Goal: Transaction & Acquisition: Download file/media

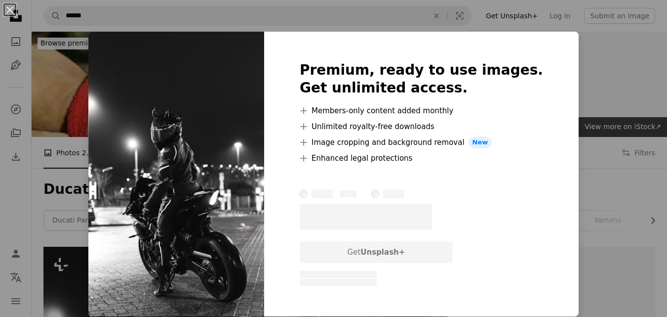
scroll to position [247, 0]
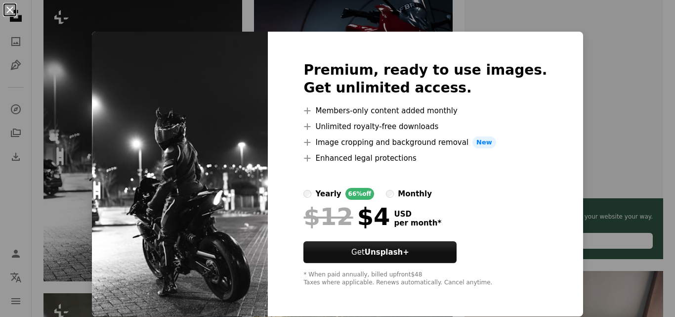
click at [7, 8] on button "An X shape" at bounding box center [10, 10] width 12 height 12
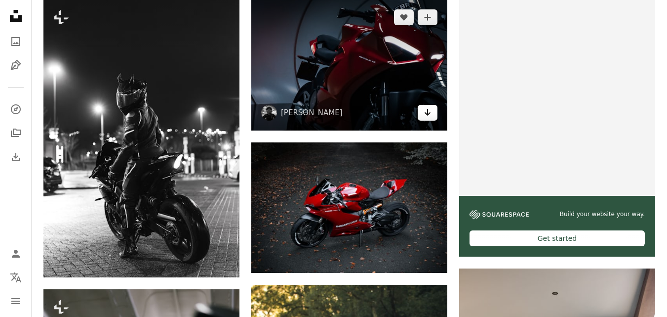
click at [428, 113] on icon "Download" at bounding box center [428, 112] width 6 height 7
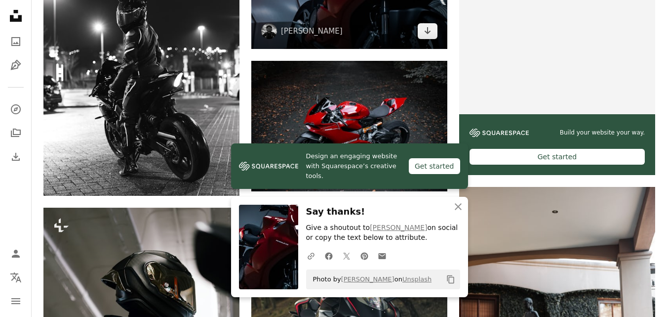
scroll to position [346, 0]
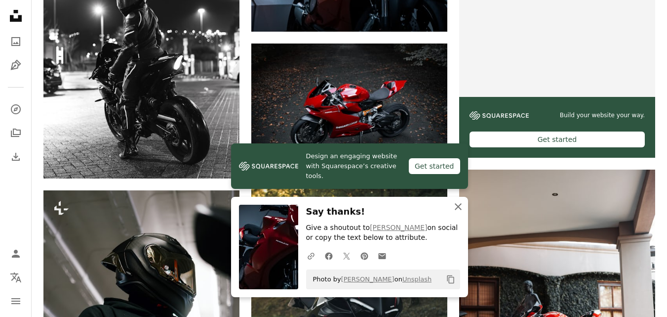
click at [458, 205] on icon "An X shape" at bounding box center [459, 207] width 12 height 12
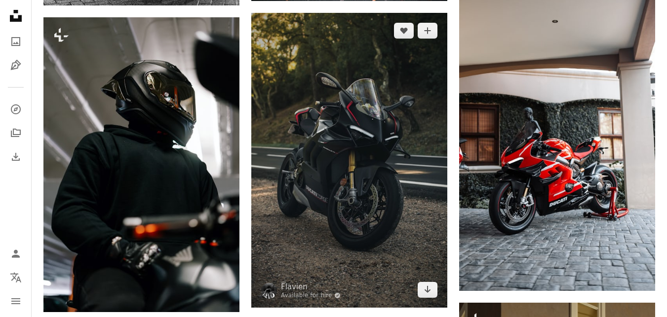
scroll to position [543, 0]
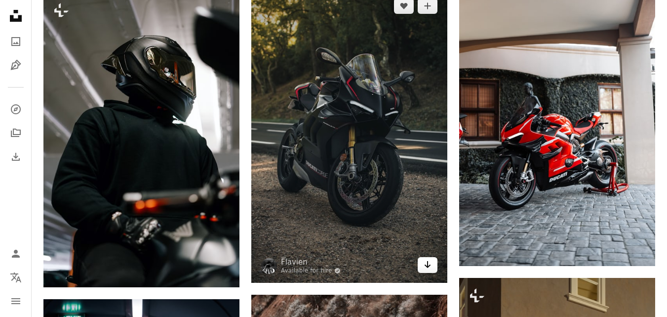
click at [425, 264] on icon "Download" at bounding box center [428, 264] width 6 height 7
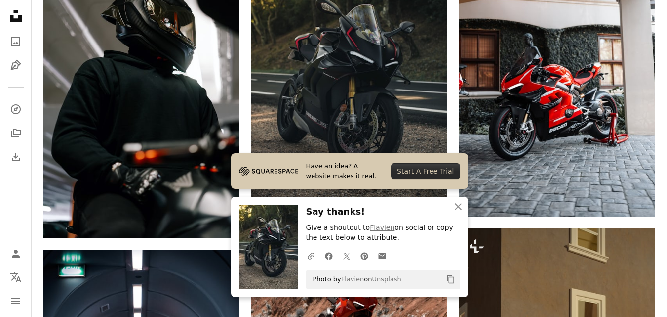
scroll to position [642, 0]
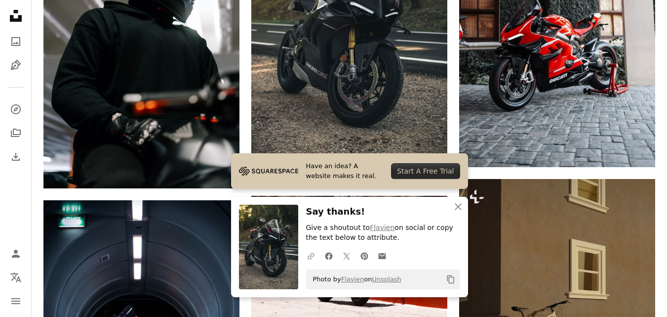
click at [310, 256] on icon "A URL sharing icon (chains)" at bounding box center [311, 255] width 9 height 9
click at [457, 203] on icon "An X shape" at bounding box center [459, 207] width 12 height 12
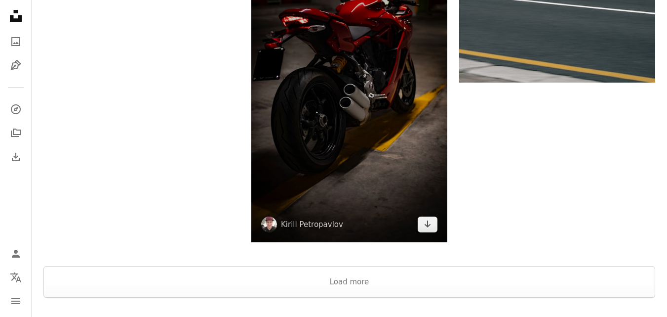
scroll to position [1927, 0]
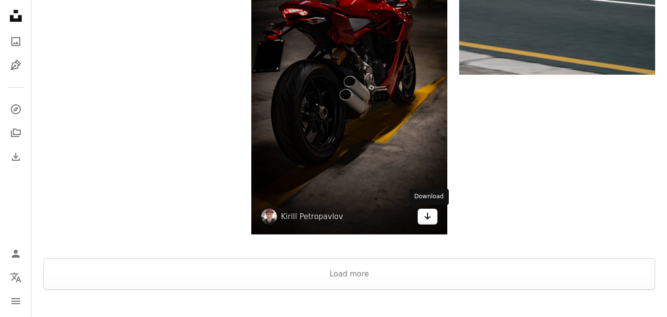
click at [428, 216] on icon "Download" at bounding box center [428, 215] width 6 height 7
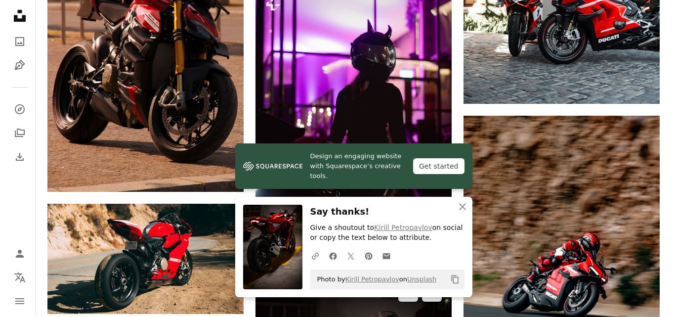
scroll to position [1531, 0]
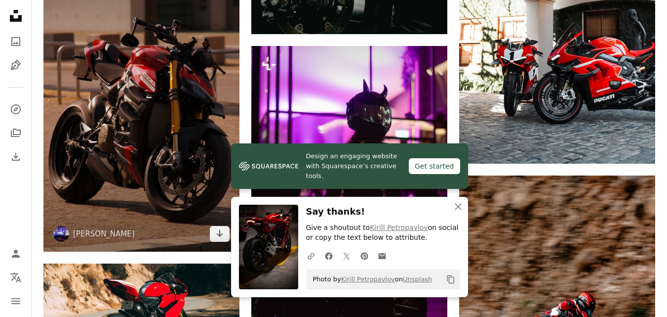
click at [135, 121] on img at bounding box center [141, 106] width 196 height 290
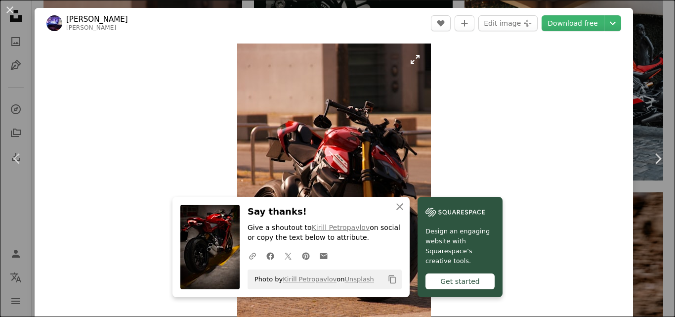
click at [333, 158] on img "Zoom in on this image" at bounding box center [334, 186] width 194 height 287
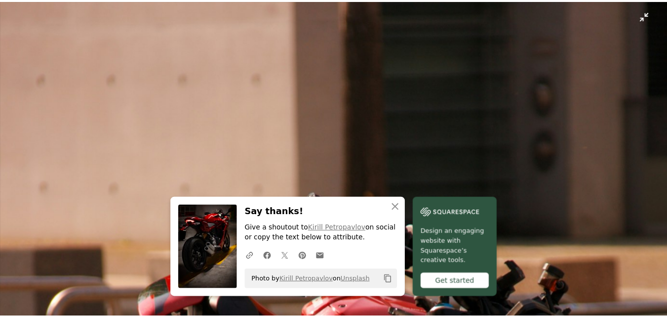
scroll to position [331, 0]
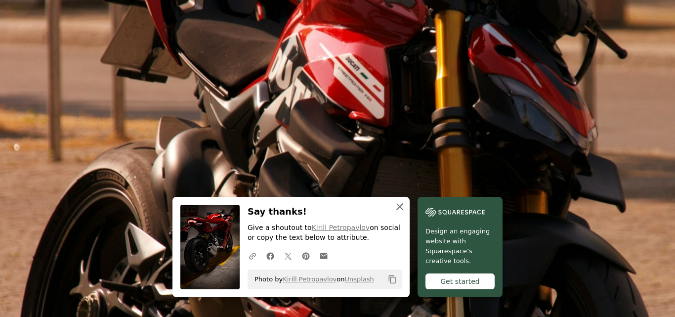
click at [396, 206] on icon "button" at bounding box center [399, 206] width 7 height 7
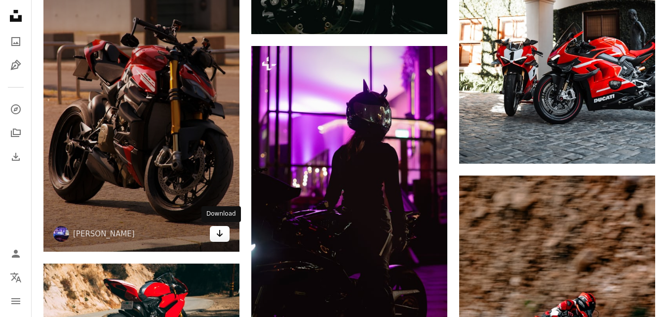
click at [216, 235] on icon "Arrow pointing down" at bounding box center [220, 233] width 8 height 12
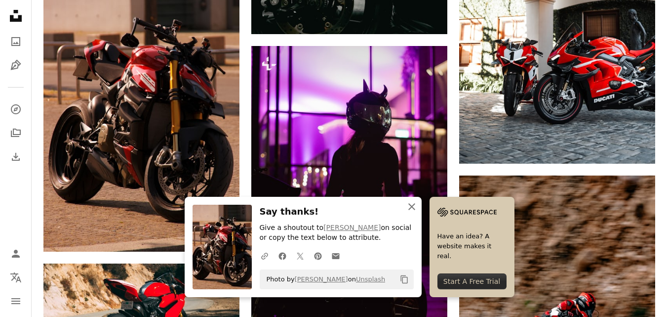
click at [409, 205] on icon "An X shape" at bounding box center [412, 207] width 12 height 12
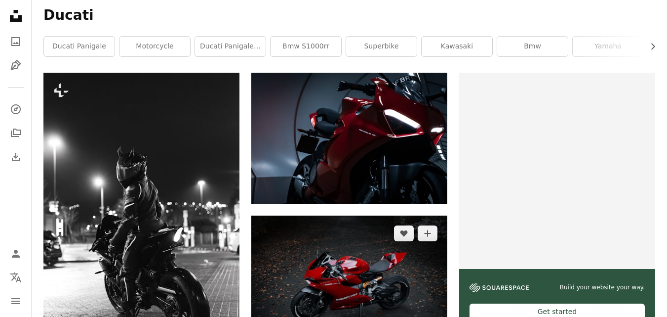
scroll to position [148, 0]
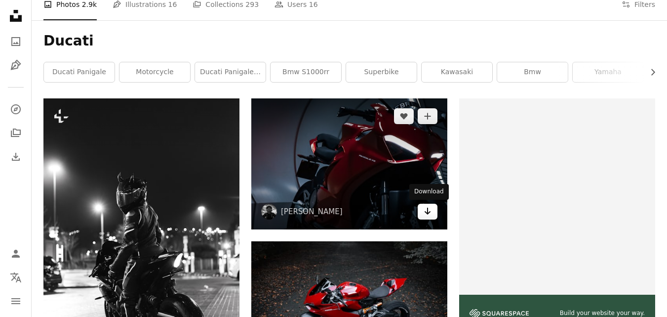
click at [428, 210] on icon "Download" at bounding box center [428, 210] width 6 height 7
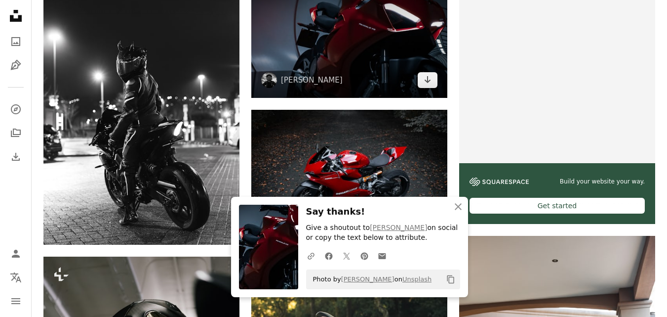
scroll to position [296, 0]
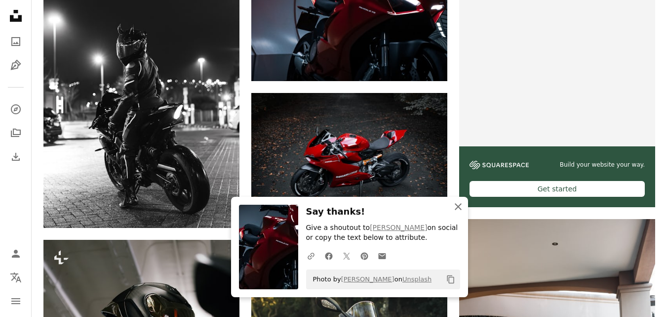
click at [459, 204] on icon "An X shape" at bounding box center [459, 207] width 12 height 12
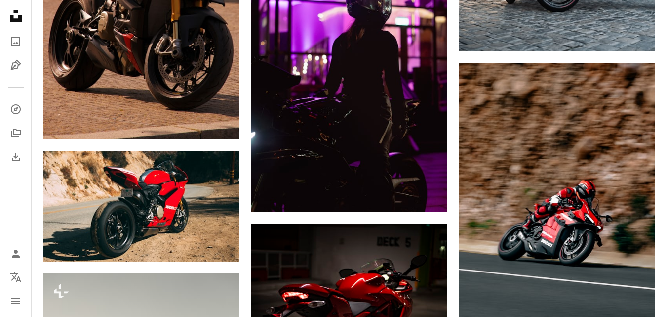
scroll to position [1680, 0]
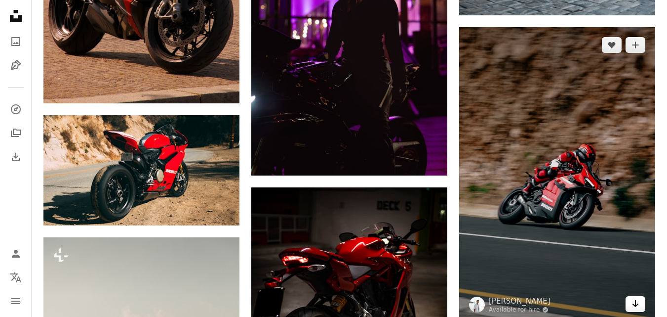
click at [634, 302] on icon "Arrow pointing down" at bounding box center [636, 303] width 8 height 12
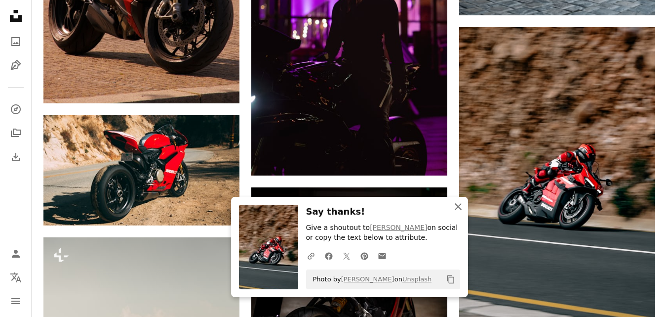
click at [454, 201] on icon "An X shape" at bounding box center [459, 207] width 12 height 12
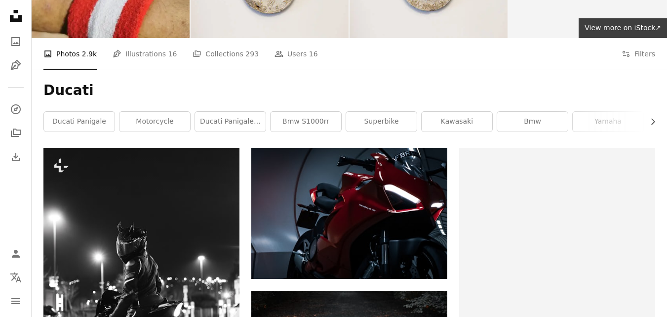
scroll to position [0, 0]
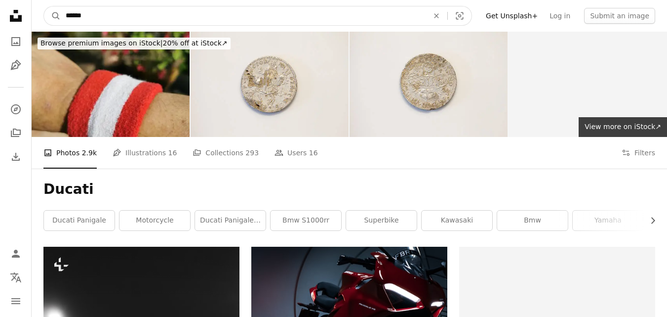
click at [96, 14] on input "******" at bounding box center [243, 15] width 365 height 19
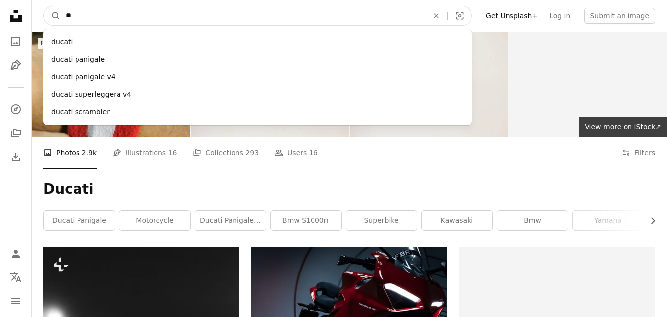
type input "*"
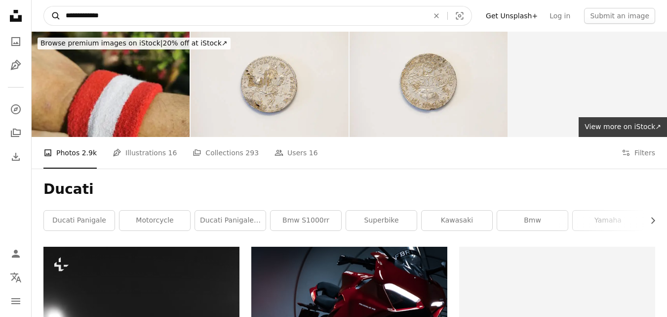
type input "**********"
click at [54, 14] on icon "A magnifying glass" at bounding box center [52, 16] width 17 height 10
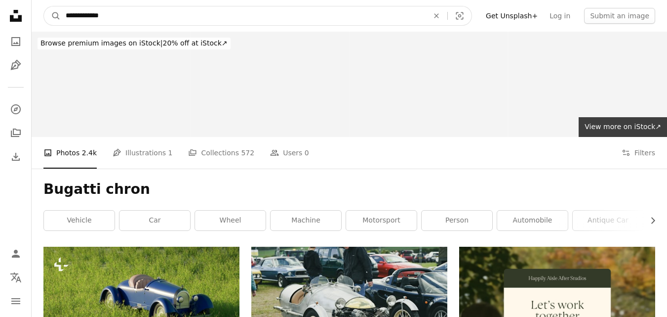
click at [117, 15] on input "**********" at bounding box center [243, 15] width 365 height 19
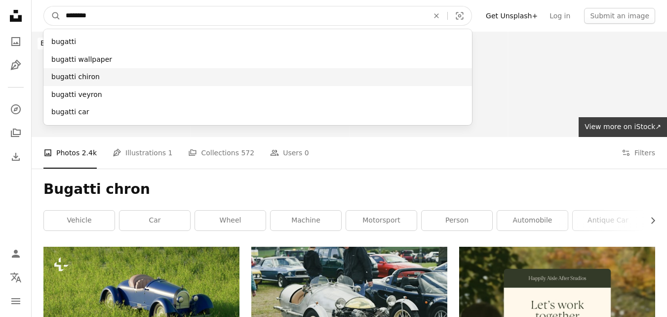
type input "*******"
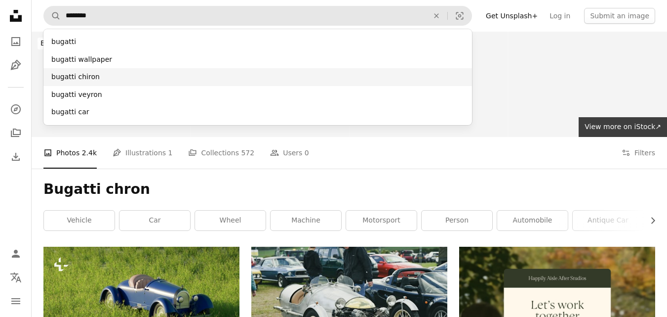
click at [92, 73] on div "bugatti chiron" at bounding box center [257, 77] width 429 height 18
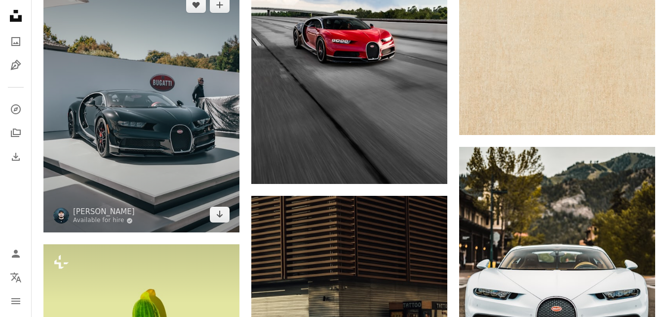
scroll to position [692, 0]
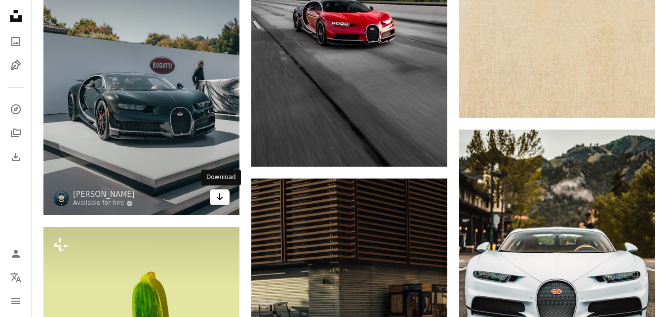
click at [222, 196] on icon "Arrow pointing down" at bounding box center [220, 197] width 8 height 12
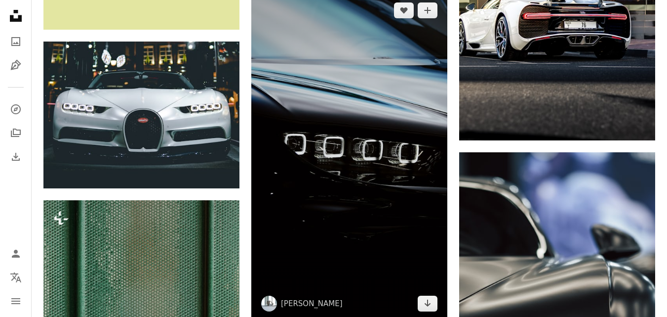
scroll to position [1186, 0]
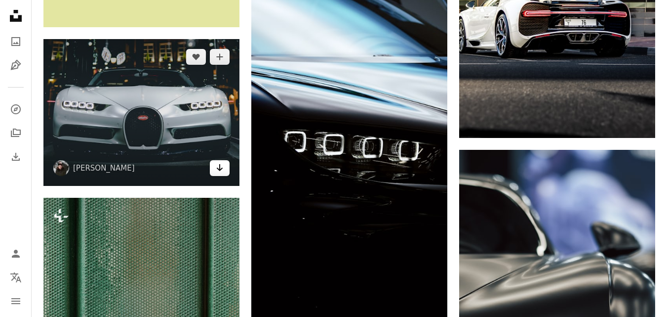
click at [225, 165] on link "Arrow pointing down" at bounding box center [220, 168] width 20 height 16
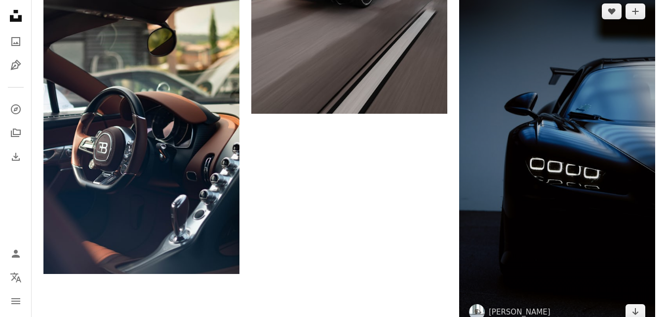
scroll to position [1828, 0]
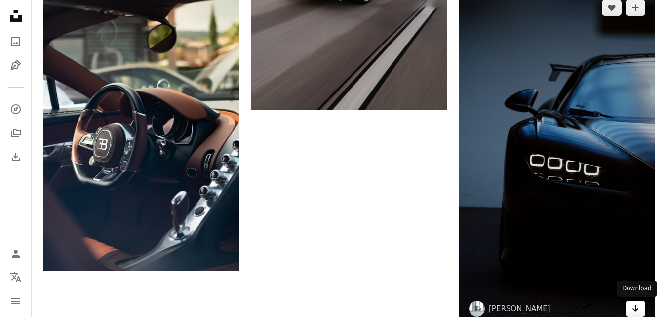
click at [636, 308] on icon "Download" at bounding box center [636, 307] width 6 height 7
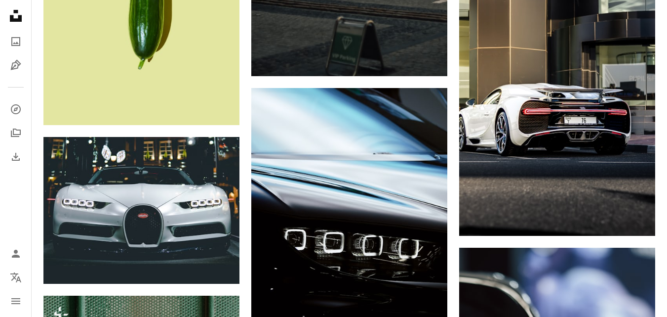
scroll to position [1087, 0]
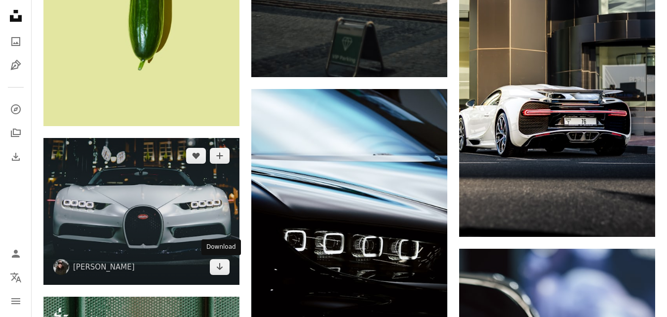
drag, startPoint x: 215, startPoint y: 266, endPoint x: 227, endPoint y: 255, distance: 15.8
click at [216, 266] on link "Arrow pointing down" at bounding box center [220, 267] width 20 height 16
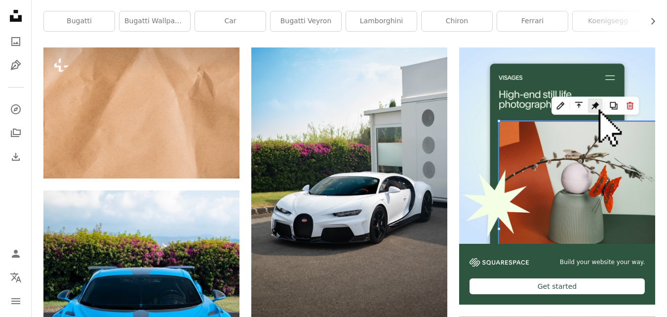
scroll to position [296, 0]
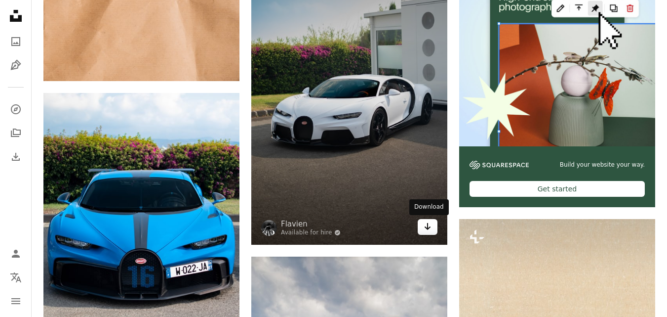
click at [430, 228] on icon "Arrow pointing down" at bounding box center [428, 226] width 8 height 12
